Goal: Transaction & Acquisition: Purchase product/service

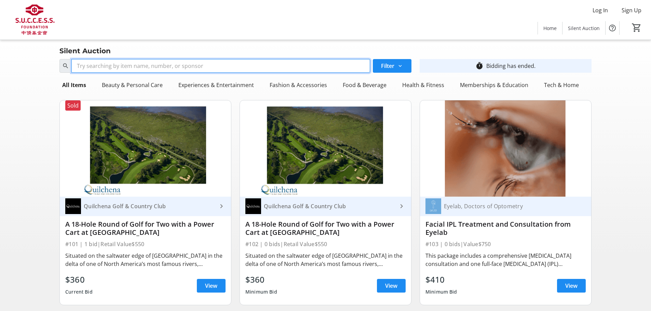
click at [241, 66] on input "Search" at bounding box center [220, 66] width 299 height 14
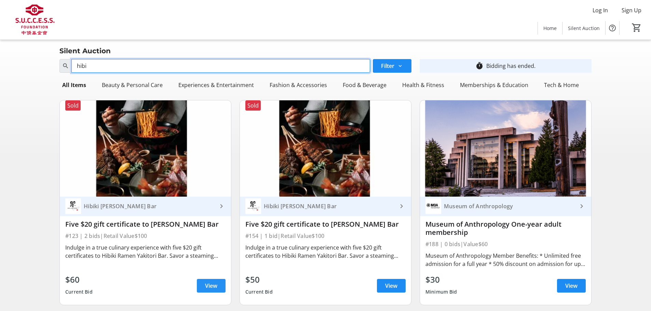
type input "hibi"
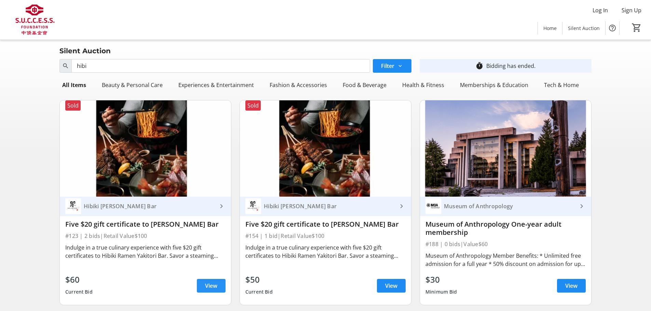
click at [218, 279] on span at bounding box center [211, 286] width 29 height 16
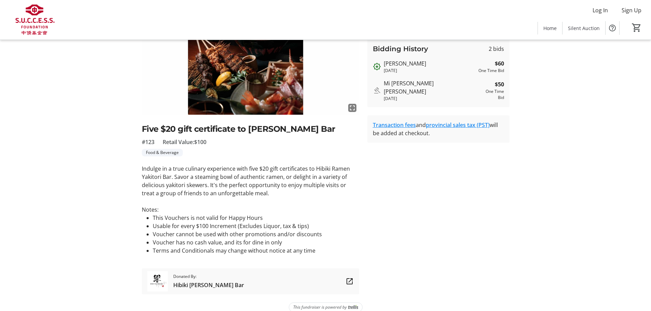
scroll to position [81, 0]
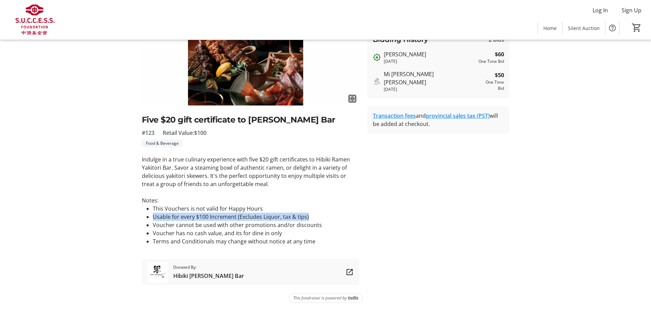
drag, startPoint x: 151, startPoint y: 216, endPoint x: 312, endPoint y: 218, distance: 160.3
click at [312, 218] on ul "This Vouchers is not valid for Happy Hours Usable for every $100 Increment (Exc…" at bounding box center [250, 225] width 217 height 41
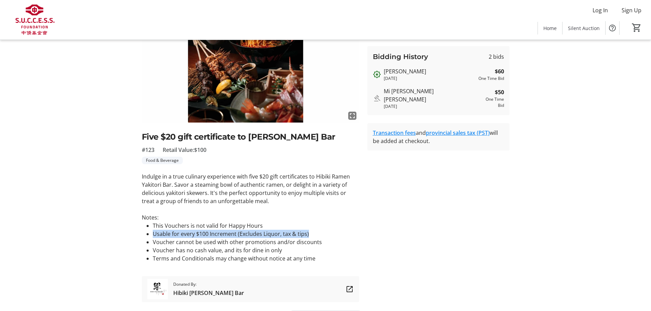
scroll to position [47, 0]
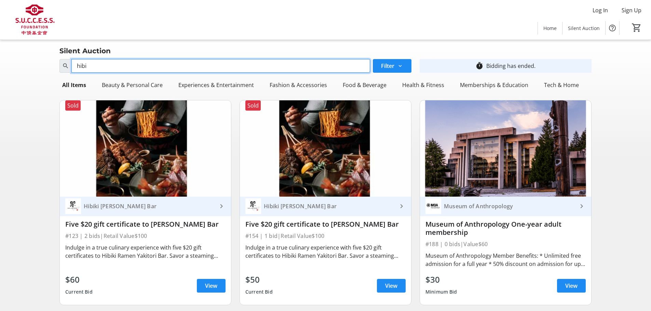
drag, startPoint x: 121, startPoint y: 60, endPoint x: 0, endPoint y: 44, distance: 121.7
click at [0, 44] on div "Silent Auction Search hibi Filter timer_outline Bidding has ended. All Items Be…" at bounding box center [325, 279] width 651 height 479
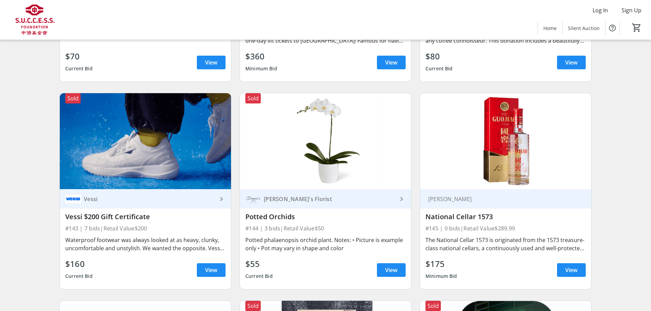
scroll to position [3007, 0]
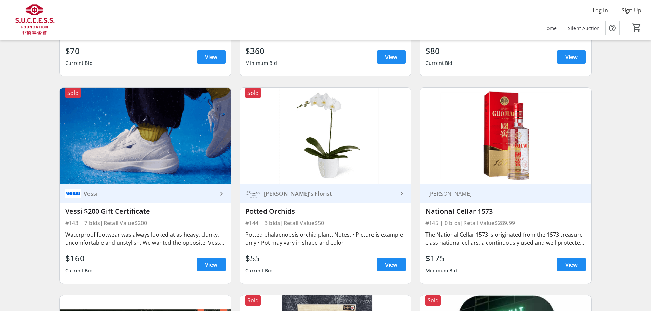
drag, startPoint x: 425, startPoint y: 202, endPoint x: 499, endPoint y: 202, distance: 73.1
click at [499, 207] on div "National Cellar 1573" at bounding box center [505, 211] width 160 height 8
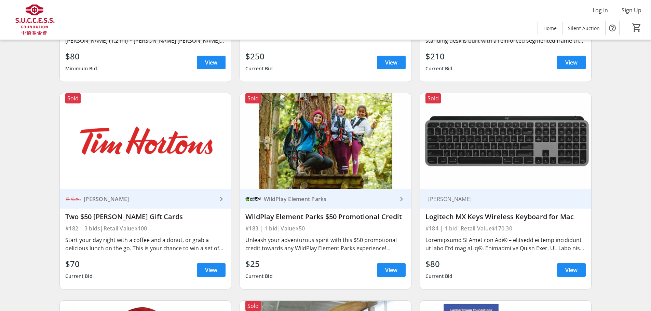
scroll to position [5878, 0]
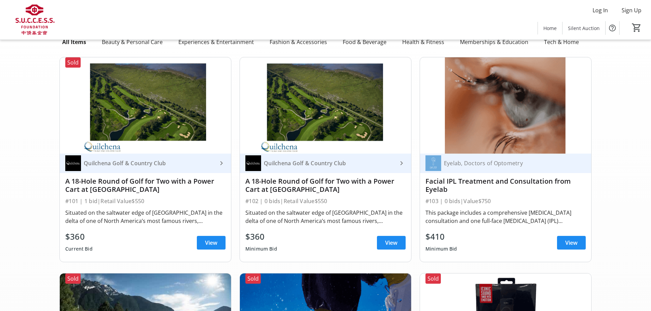
scroll to position [0, 0]
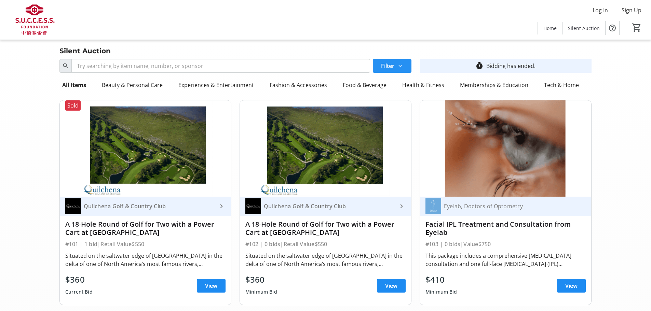
click at [395, 65] on button "Filter" at bounding box center [392, 66] width 39 height 14
click at [188, 53] on div "Silent Auction" at bounding box center [325, 50] width 540 height 11
click at [391, 61] on span at bounding box center [392, 66] width 39 height 16
click at [402, 106] on label "Item Value" at bounding box center [398, 105] width 31 height 8
click at [383, 106] on input "Item Value" at bounding box center [380, 105] width 7 height 7
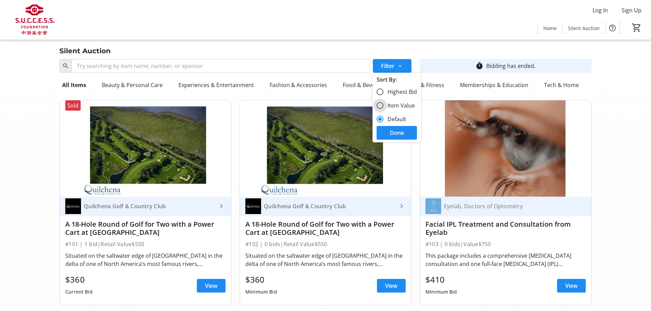
radio input "true"
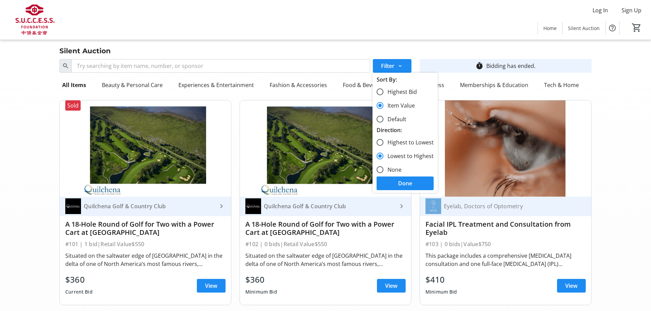
click at [400, 94] on label "Highest Bid" at bounding box center [399, 92] width 33 height 8
click at [383, 94] on input "Highest Bid" at bounding box center [380, 92] width 7 height 7
radio input "true"
click at [396, 116] on label "Default" at bounding box center [394, 119] width 23 height 8
click at [383, 116] on input "Default" at bounding box center [380, 119] width 7 height 7
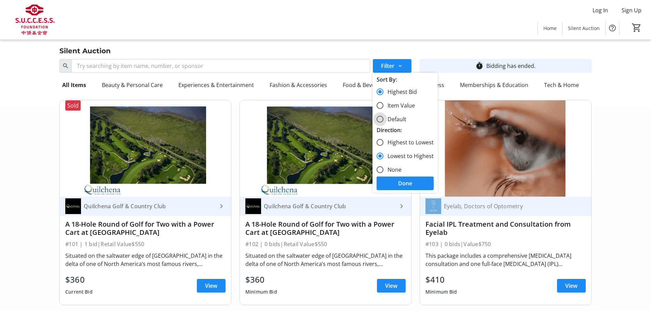
radio input "true"
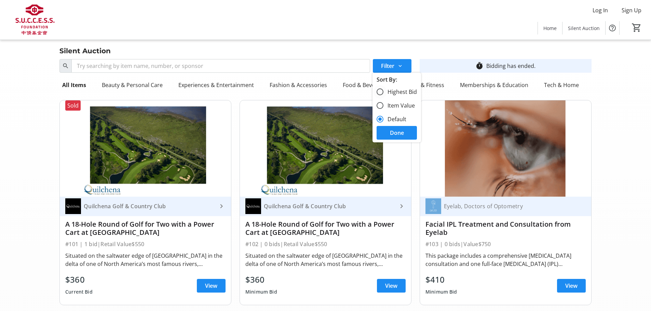
click at [396, 93] on label "Highest Bid" at bounding box center [399, 92] width 33 height 8
click at [383, 93] on input "Highest Bid" at bounding box center [380, 92] width 7 height 7
radio input "true"
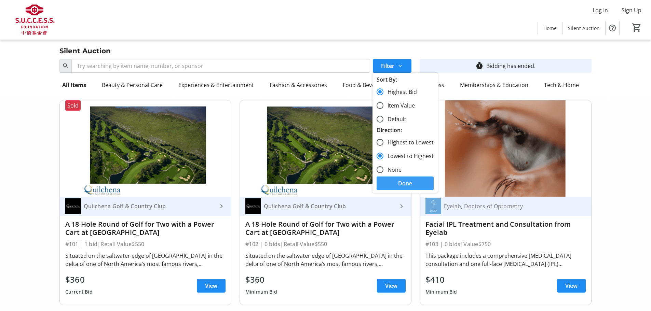
click at [397, 185] on span at bounding box center [405, 183] width 57 height 16
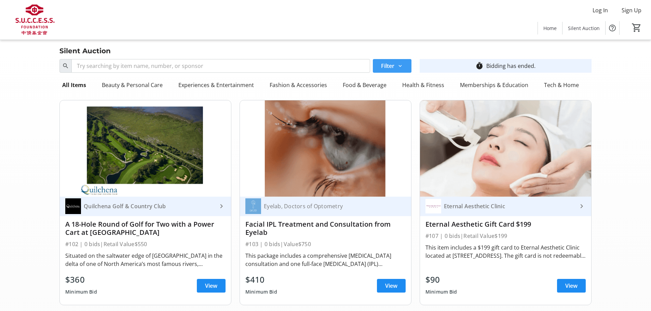
click at [396, 65] on span at bounding box center [392, 66] width 39 height 16
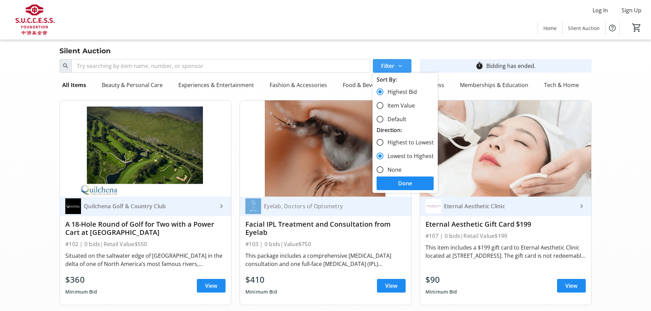
click at [396, 65] on span at bounding box center [392, 66] width 39 height 16
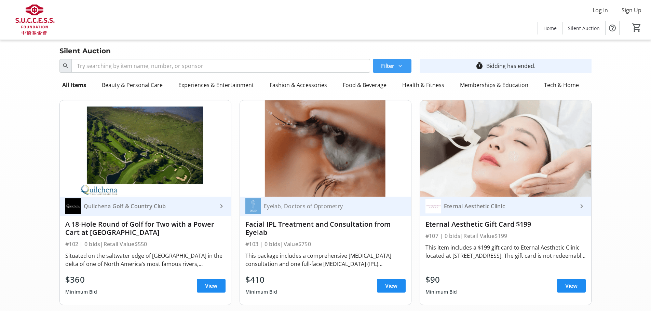
click at [396, 64] on span at bounding box center [392, 66] width 39 height 16
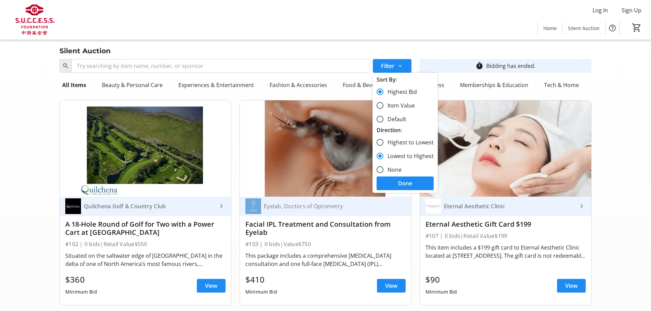
click at [321, 53] on div "Silent Auction" at bounding box center [325, 50] width 540 height 11
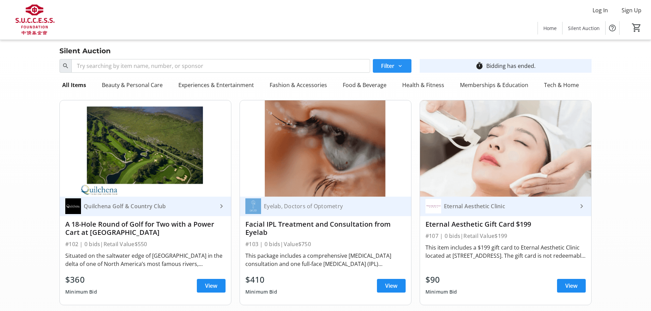
click at [392, 63] on span "Filter" at bounding box center [387, 66] width 13 height 8
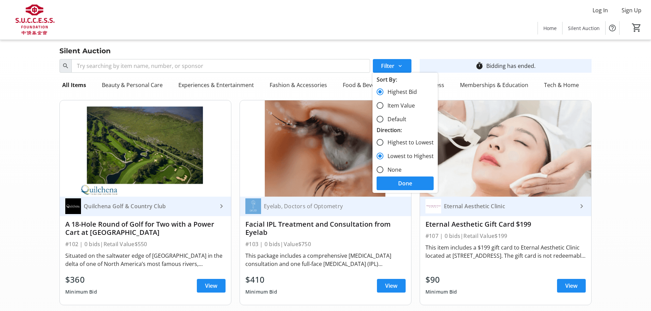
click at [395, 51] on div "Silent Auction" at bounding box center [325, 50] width 540 height 11
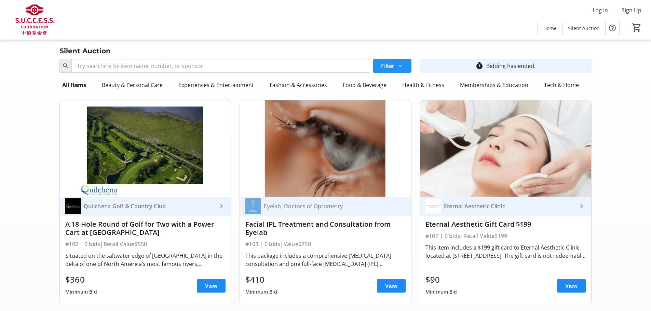
click at [405, 68] on span at bounding box center [392, 66] width 39 height 16
